Goal: Use online tool/utility: Utilize a website feature to perform a specific function

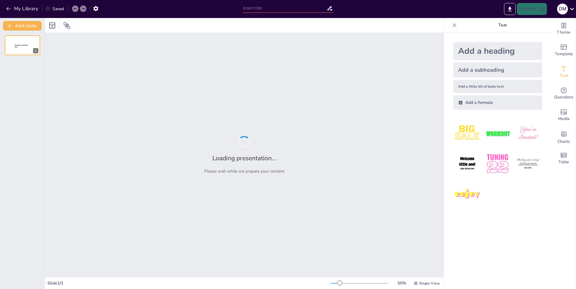
type input "Imported Presentacion_HubSpot_IA.pptx"
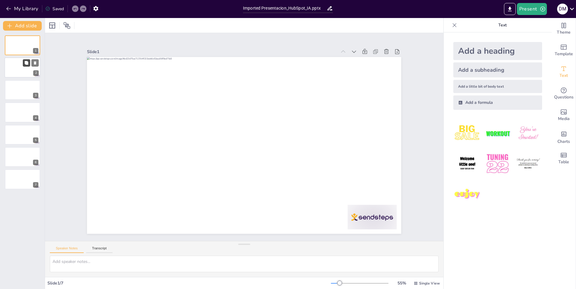
click at [24, 66] on button at bounding box center [26, 62] width 7 height 7
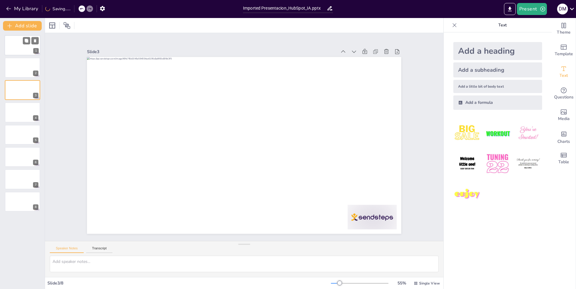
click at [17, 46] on div at bounding box center [22, 45] width 36 height 20
click at [97, 265] on textarea at bounding box center [244, 264] width 389 height 16
click at [181, 258] on textarea at bounding box center [244, 264] width 389 height 16
type textarea "mejora la presentacion"
click at [97, 268] on textarea "mejora la presentacion" at bounding box center [244, 264] width 389 height 16
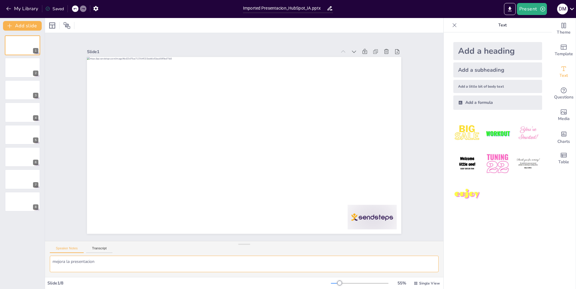
drag, startPoint x: 94, startPoint y: 268, endPoint x: 40, endPoint y: 258, distance: 54.9
click at [40, 258] on div "Document fonts Popular fonts Lato Montserrat Open Sans Oswald Poppins Raleway R…" at bounding box center [288, 153] width 576 height 271
click at [70, 265] on textarea at bounding box center [244, 264] width 389 height 16
click at [453, 27] on icon at bounding box center [454, 25] width 6 height 6
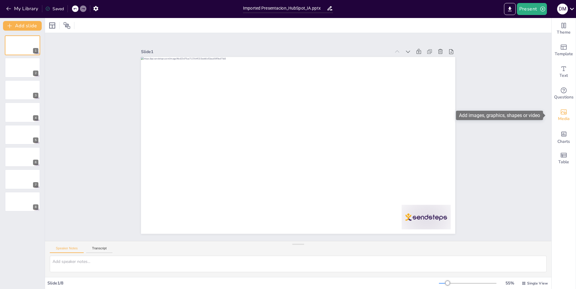
click at [562, 121] on span "Media" at bounding box center [564, 118] width 12 height 7
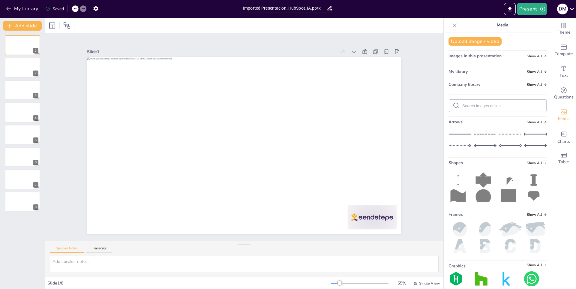
scroll to position [24, 0]
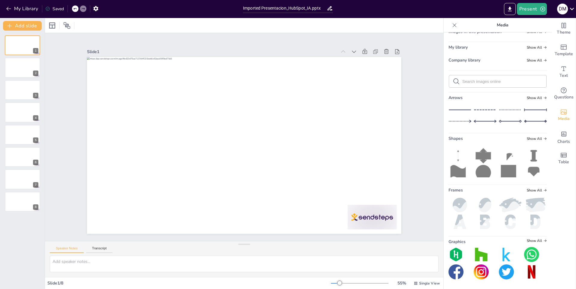
click at [451, 23] on icon at bounding box center [454, 25] width 6 height 6
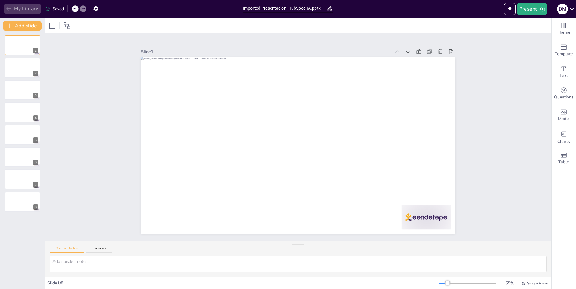
click at [9, 11] on icon "button" at bounding box center [9, 9] width 6 height 6
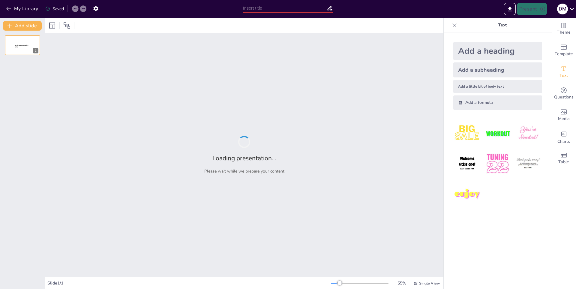
type input "Impacto de la IA en la Eficiencia Comercial y Marketing"
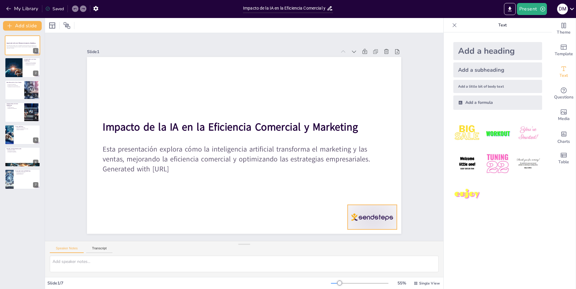
click at [365, 220] on div at bounding box center [372, 217] width 49 height 25
click at [206, 271] on icon at bounding box center [203, 275] width 8 height 8
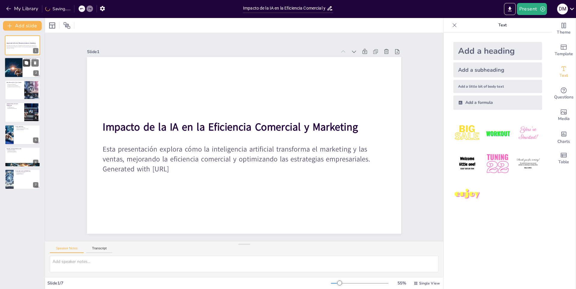
click at [26, 65] on button at bounding box center [26, 62] width 7 height 7
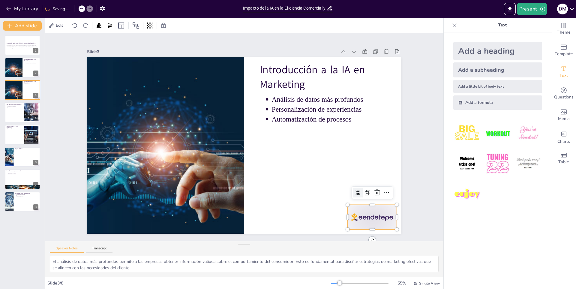
click at [372, 80] on div at bounding box center [369, 52] width 42 height 55
click at [358, 226] on icon at bounding box center [353, 230] width 9 height 9
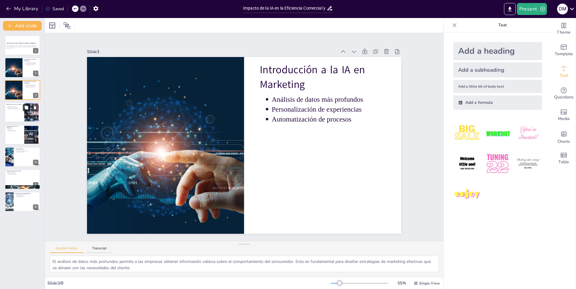
click at [27, 107] on icon at bounding box center [27, 108] width 4 height 4
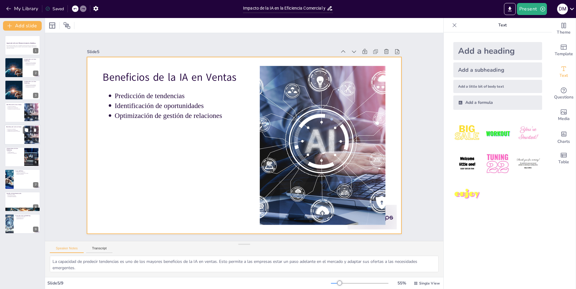
click at [23, 140] on div at bounding box center [22, 134] width 36 height 20
click at [19, 139] on div at bounding box center [22, 134] width 36 height 20
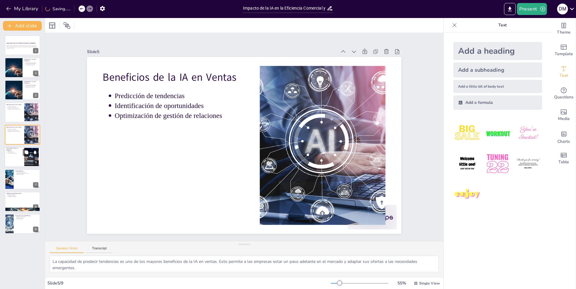
click at [18, 157] on div at bounding box center [22, 157] width 36 height 20
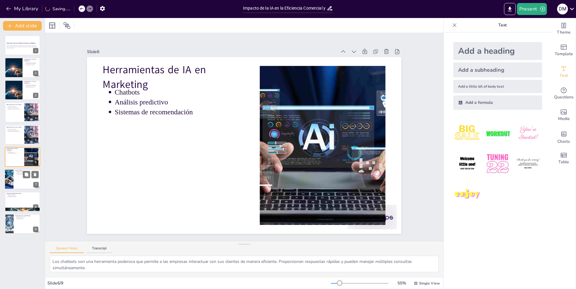
click at [12, 182] on div at bounding box center [9, 179] width 32 height 20
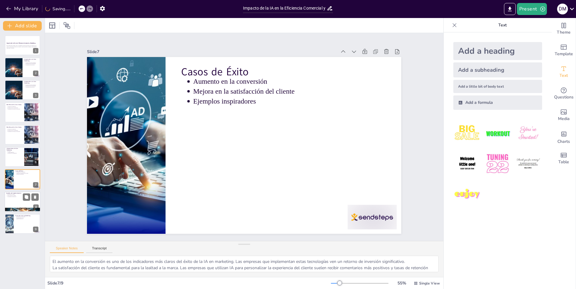
click at [20, 202] on div at bounding box center [22, 201] width 36 height 20
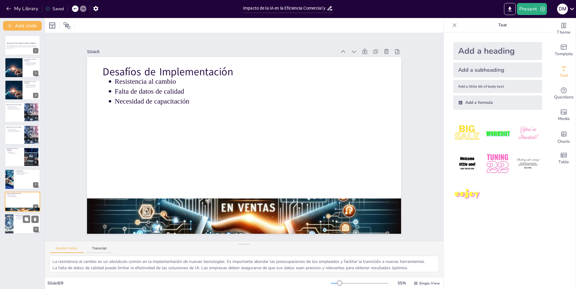
click at [21, 228] on div at bounding box center [22, 224] width 36 height 20
type textarea "La evolución de la tecnología es un factor clave que impulsará el futuro del ma…"
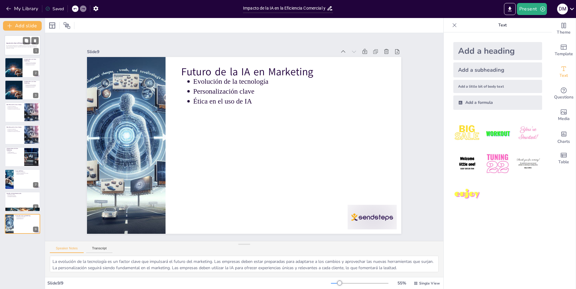
click at [21, 46] on p "Esta presentación explora cómo la inteligencia artificial transforma el marketi…" at bounding box center [22, 46] width 32 height 2
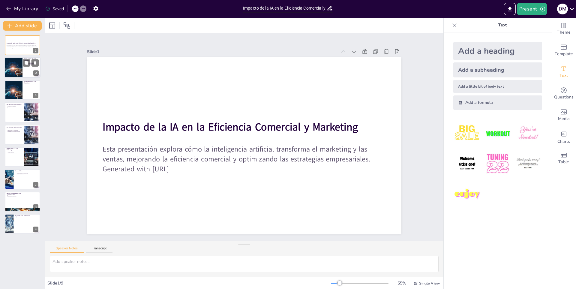
click at [24, 69] on div at bounding box center [22, 68] width 36 height 20
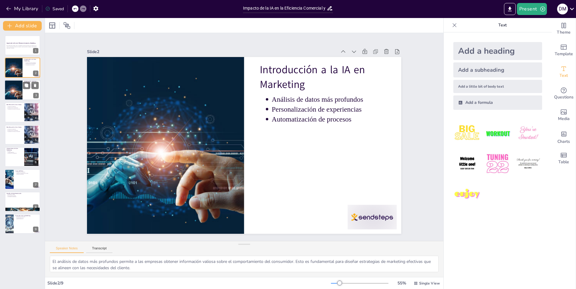
click at [14, 98] on div at bounding box center [13, 90] width 40 height 20
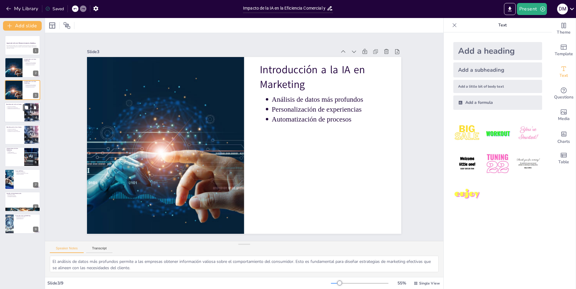
click at [16, 118] on div at bounding box center [22, 112] width 36 height 20
type textarea "La capacidad de predecir tendencias es uno de los mayores beneficios de la IA e…"
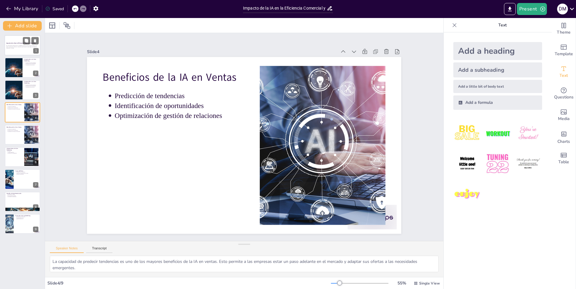
click at [29, 45] on div "Esta presentación explora cómo la inteligencia artificial transforma el marketi…" at bounding box center [22, 47] width 32 height 4
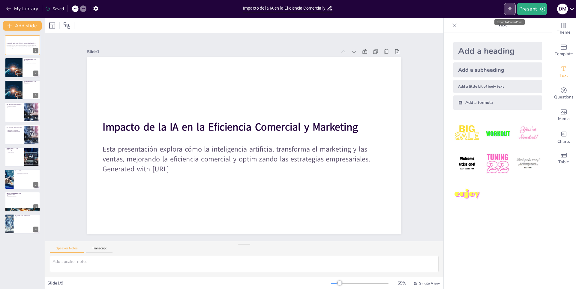
click at [513, 8] on icon "Export to PowerPoint" at bounding box center [510, 9] width 6 height 6
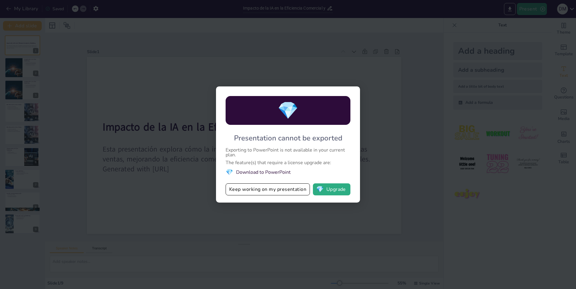
click at [395, 153] on div "💎 Presentation cannot be exported Exporting to PowerPoint is not available in y…" at bounding box center [288, 144] width 576 height 289
click at [303, 212] on div "💎 Presentation cannot be exported Exporting to PowerPoint is not available in y…" at bounding box center [288, 144] width 576 height 289
click at [335, 193] on button "💎 Upgrade" at bounding box center [331, 189] width 37 height 12
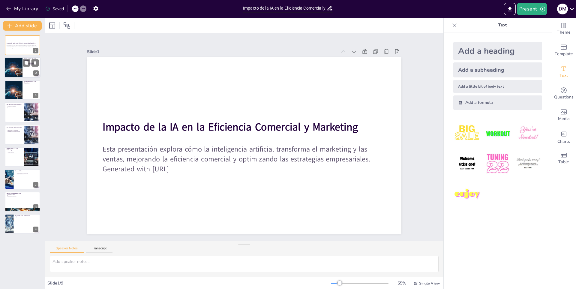
click at [20, 69] on div at bounding box center [13, 68] width 40 height 20
type textarea "El análisis de datos más profundos permite a las empresas obtener información v…"
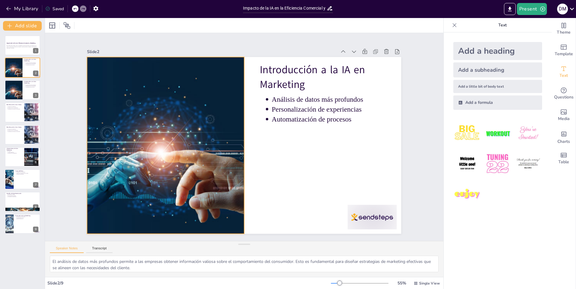
click at [151, 93] on div at bounding box center [323, 145] width 382 height 246
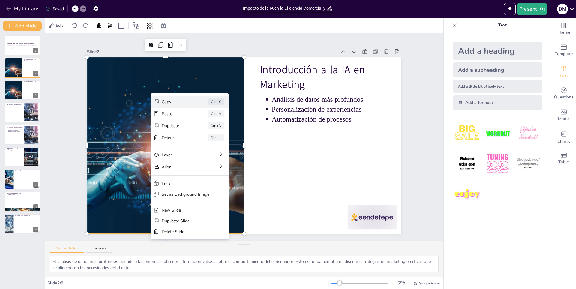
click at [199, 110] on div "Copy Ctrl+C" at bounding box center [237, 131] width 76 height 43
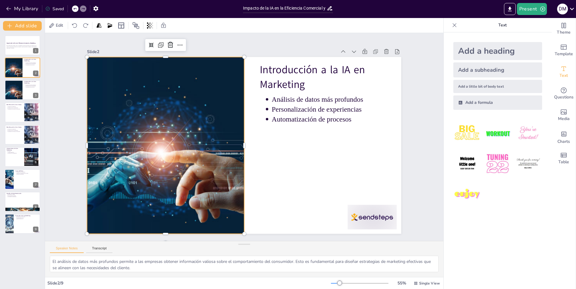
click at [171, 144] on div at bounding box center [185, 84] width 368 height 381
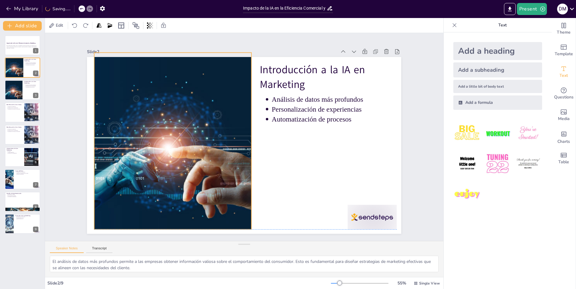
drag, startPoint x: 171, startPoint y: 144, endPoint x: 178, endPoint y: 141, distance: 7.9
click at [178, 141] on div at bounding box center [188, 92] width 381 height 368
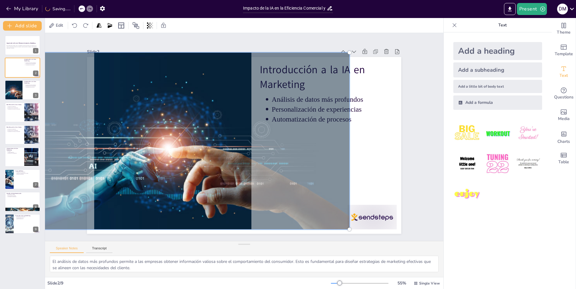
drag, startPoint x: 164, startPoint y: 146, endPoint x: 161, endPoint y: 149, distance: 4.0
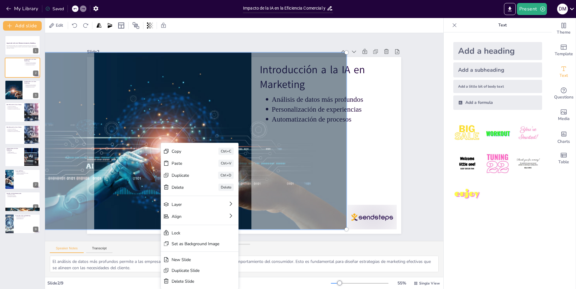
click at [148, 179] on div at bounding box center [240, 62] width 184 height 361
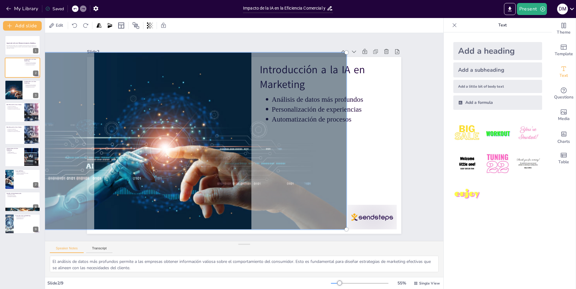
click at [130, 179] on div at bounding box center [197, 79] width 361 height 400
click at [130, 179] on div at bounding box center [191, 84] width 378 height 391
click at [130, 179] on div at bounding box center [172, 118] width 400 height 286
click at [130, 179] on div at bounding box center [170, 133] width 378 height 220
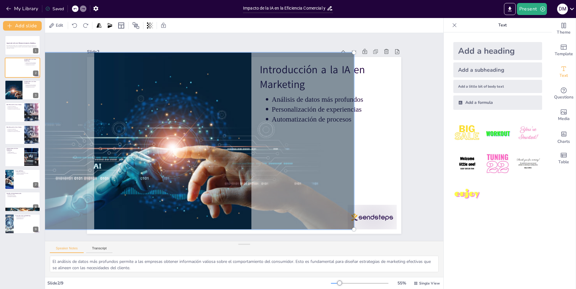
drag, startPoint x: 130, startPoint y: 179, endPoint x: 137, endPoint y: 178, distance: 7.5
click at [137, 178] on div at bounding box center [191, 95] width 391 height 378
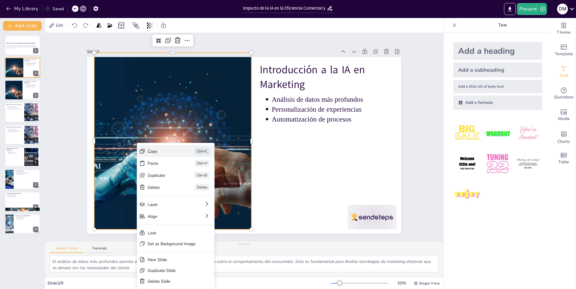
click at [180, 163] on div "Copy" at bounding box center [195, 170] width 30 height 15
